Goal: Task Accomplishment & Management: Manage account settings

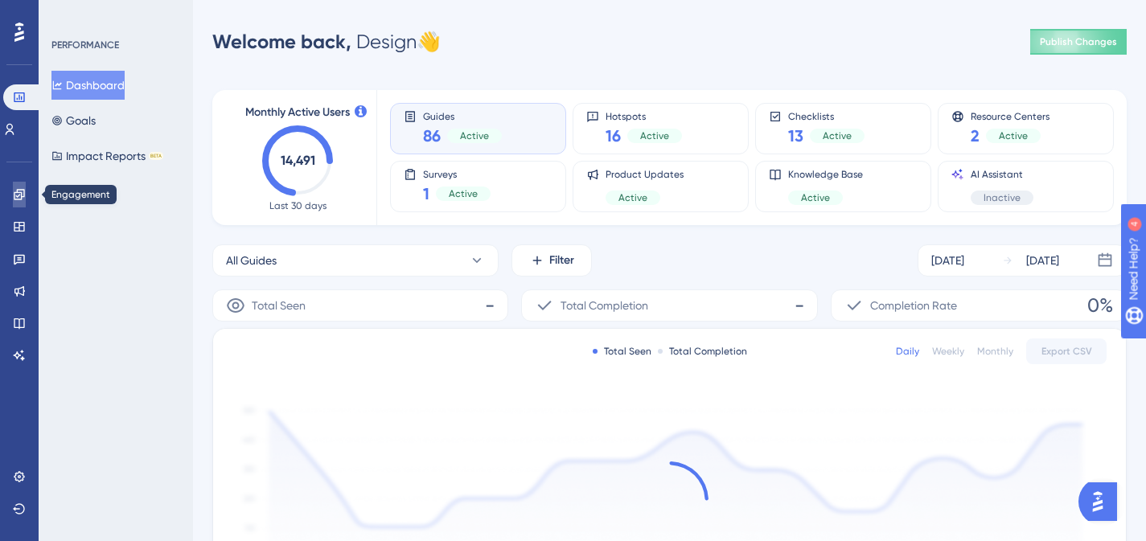
click at [26, 194] on link at bounding box center [19, 195] width 13 height 26
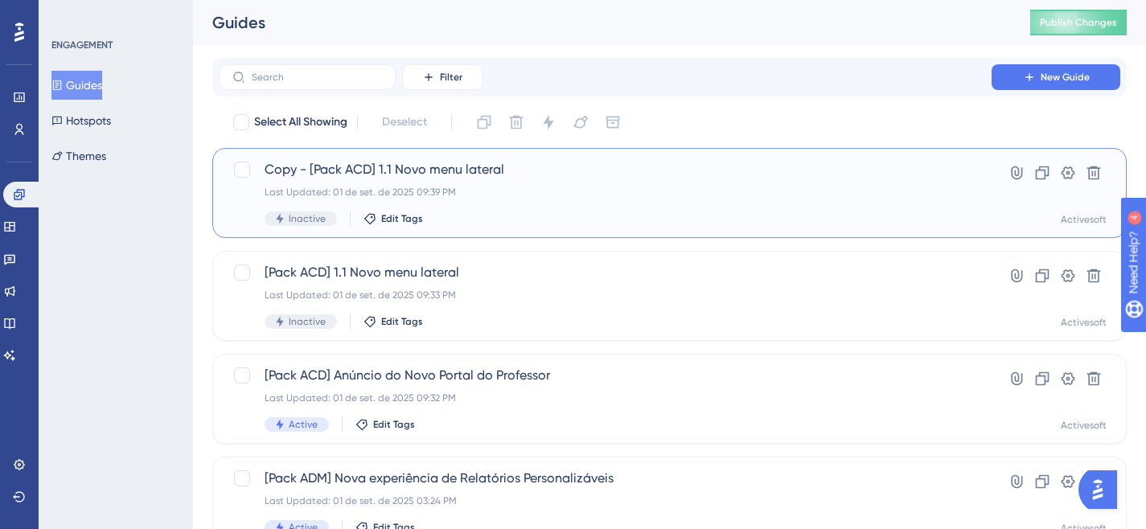
click at [425, 179] on div "Copy - [Pack ACD] 1.1 Novo menu lateral Last Updated: 01 de set. de 2025 09:39 …" at bounding box center [605, 193] width 681 height 66
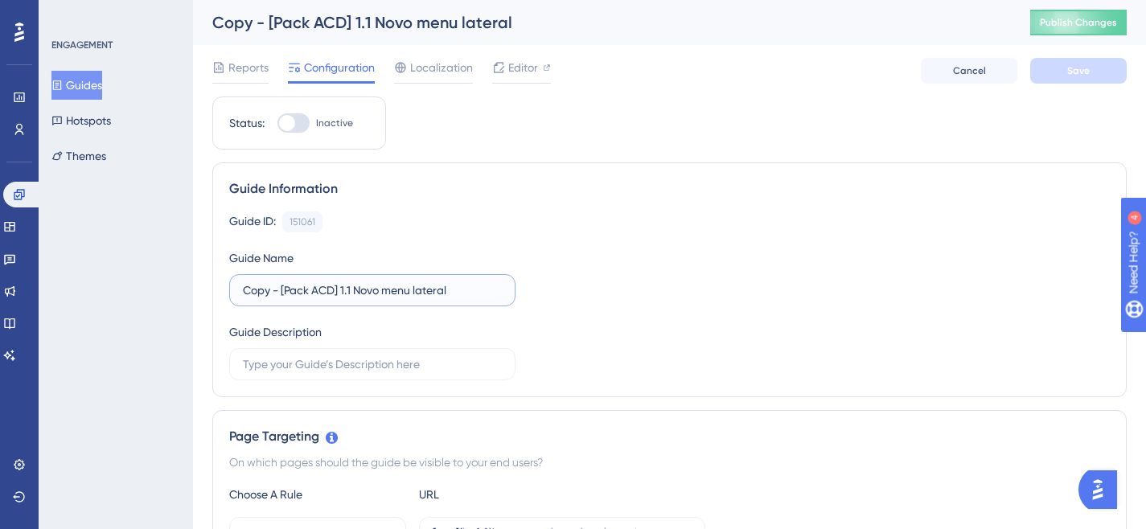
drag, startPoint x: 355, startPoint y: 291, endPoint x: 217, endPoint y: 289, distance: 137.5
click at [217, 289] on div "Guide Information Guide ID: 151061 Copy Guide Name Copy - [Pack ACD] 1.1 Novo m…" at bounding box center [669, 279] width 914 height 235
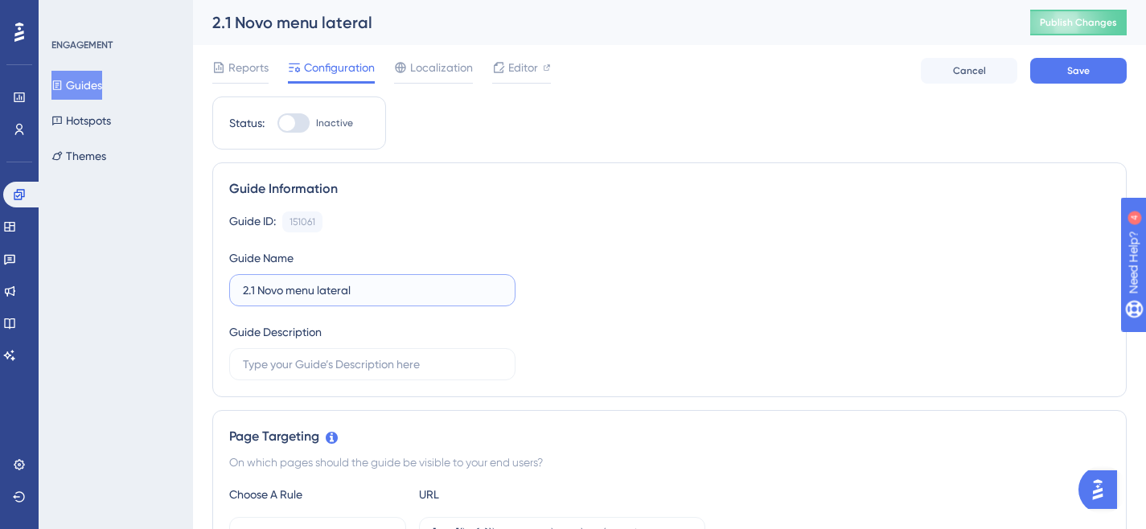
click at [302, 288] on input "2.1 Novo menu lateral" at bounding box center [372, 290] width 259 height 18
click at [348, 291] on input "2.1 Novo menu lateral" at bounding box center [372, 290] width 259 height 18
drag, startPoint x: 360, startPoint y: 291, endPoint x: 258, endPoint y: 292, distance: 102.1
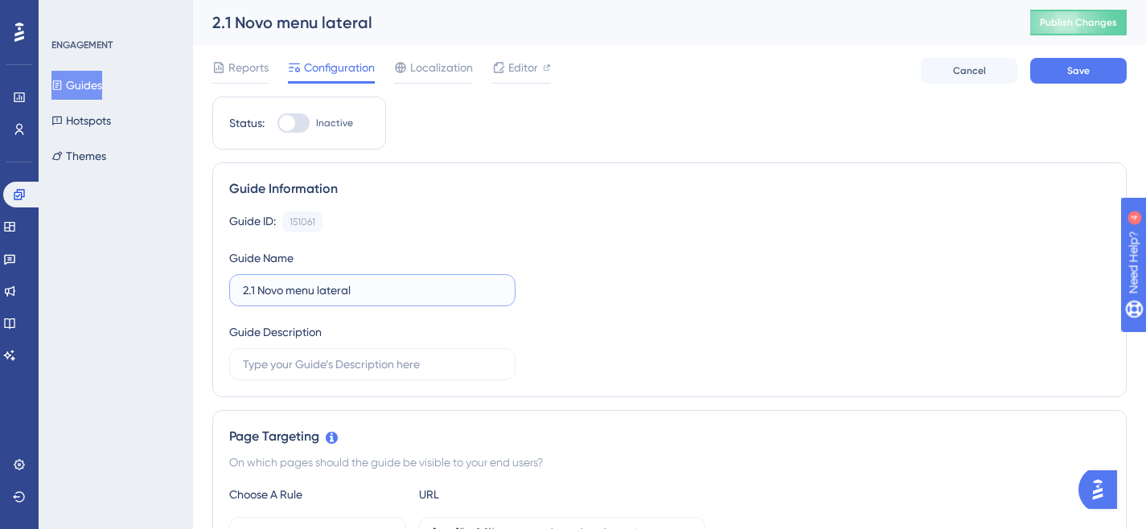
click at [258, 292] on input "2.1 Novo menu lateral" at bounding box center [372, 290] width 259 height 18
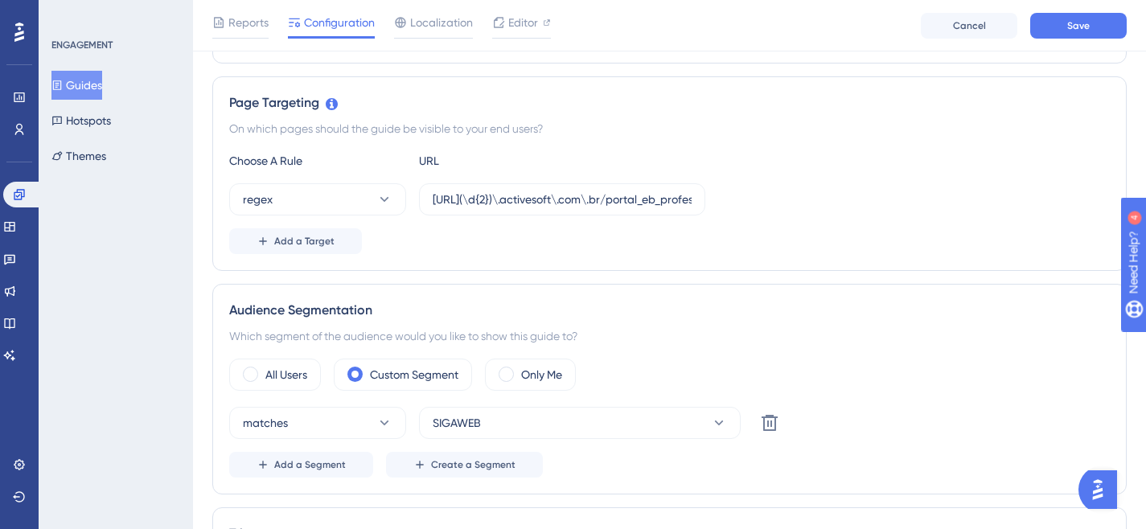
scroll to position [340, 0]
type input "2.1 Registro de aula"
click at [1085, 28] on span "Save" at bounding box center [1078, 25] width 23 height 13
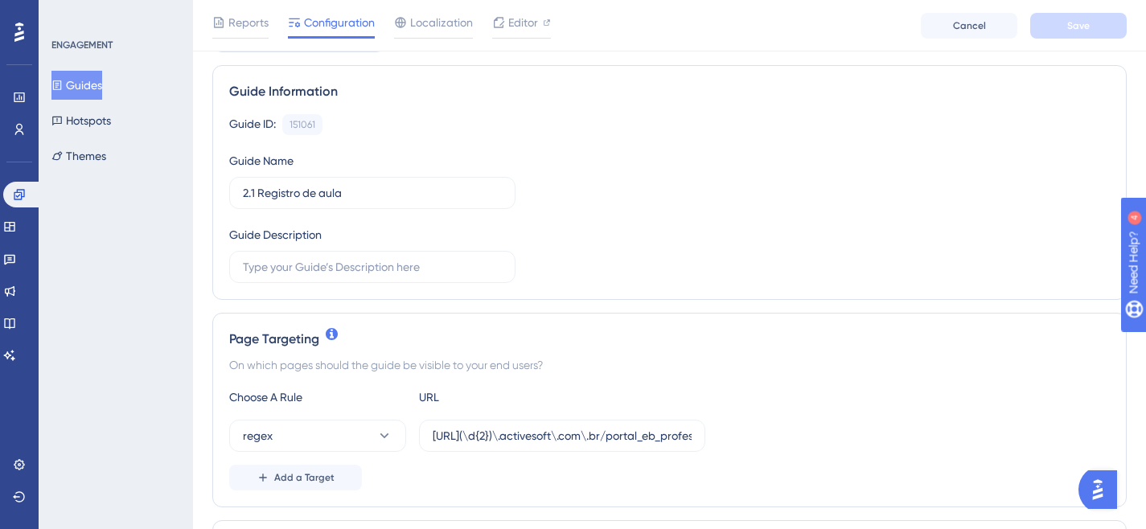
scroll to position [0, 0]
